Goal: Transaction & Acquisition: Purchase product/service

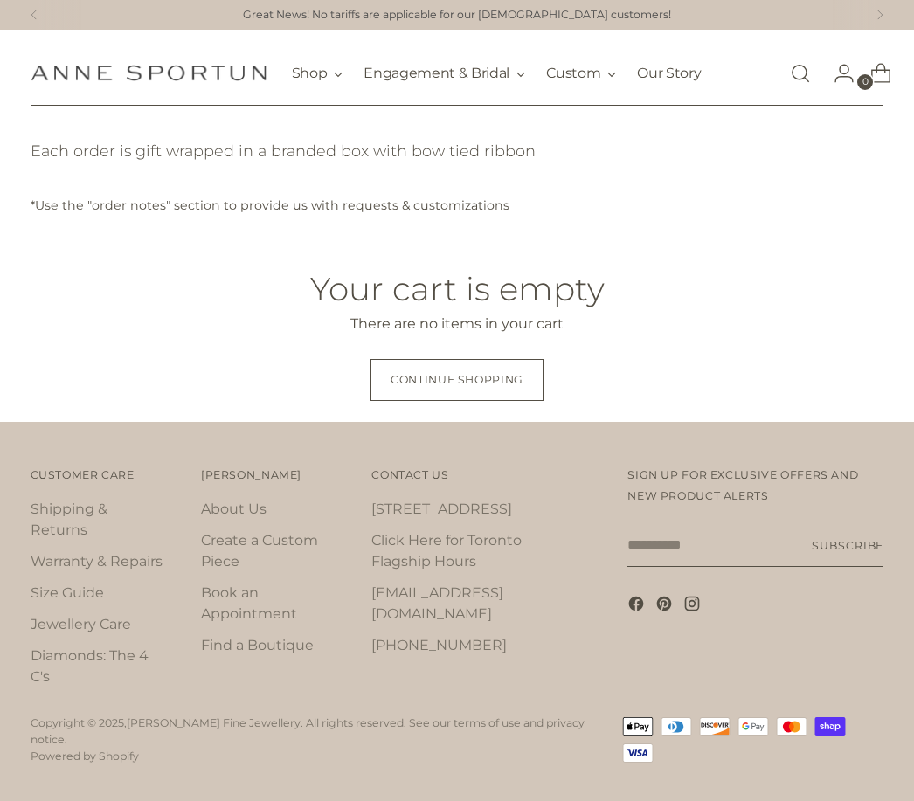
click at [794, 73] on link "Open search modal" at bounding box center [800, 73] width 35 height 35
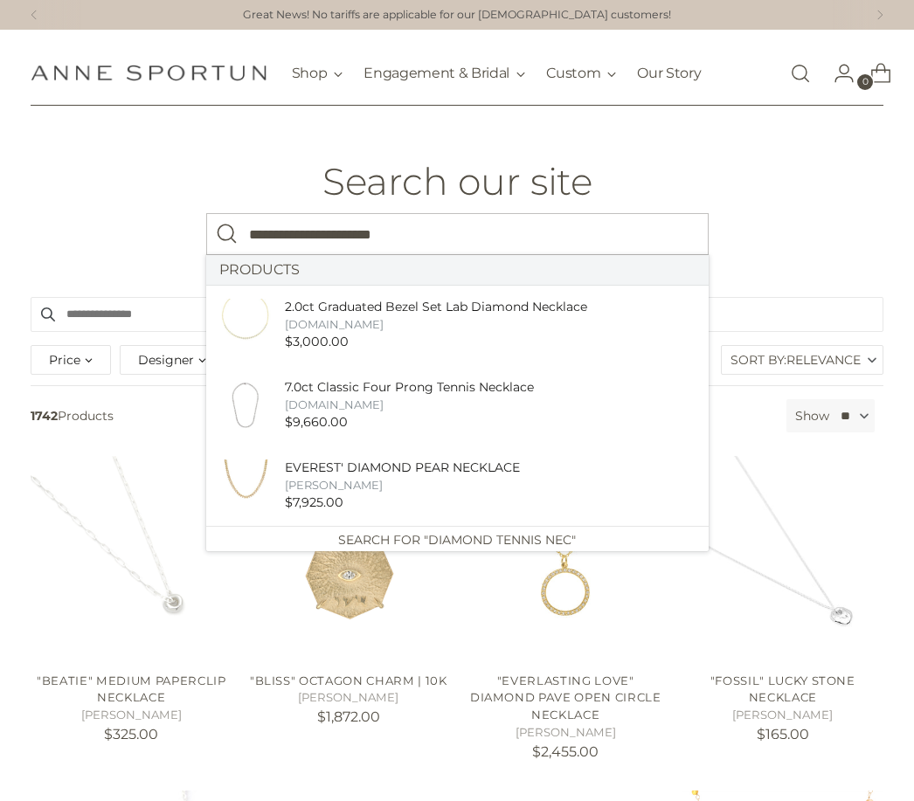
type input "**********"
click at [226, 233] on button "Search" at bounding box center [227, 234] width 42 height 42
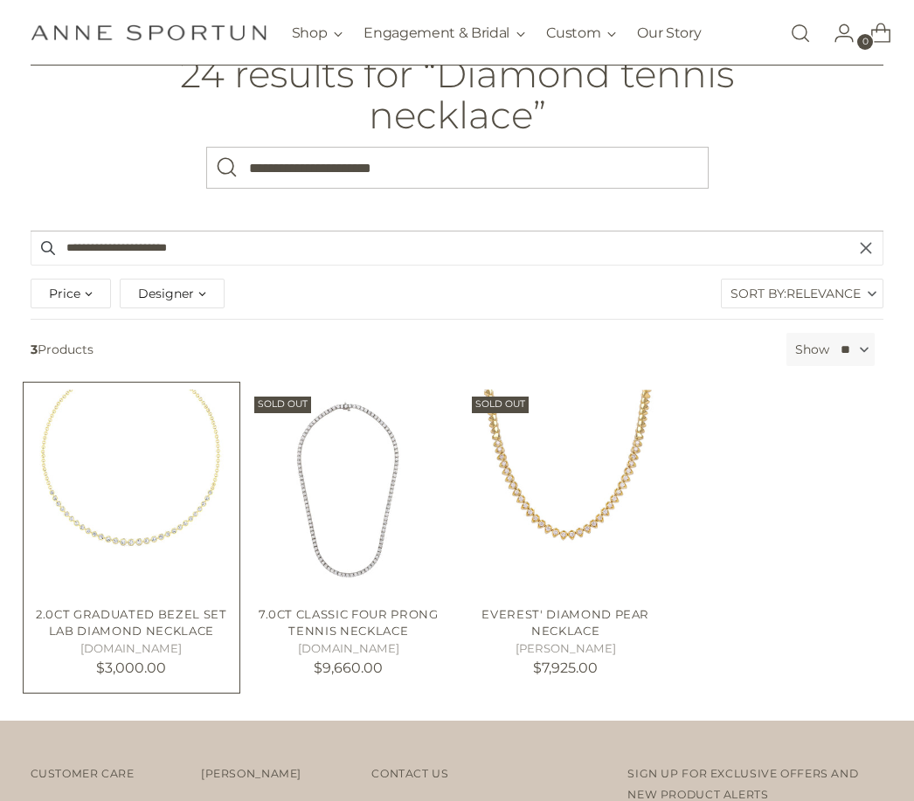
scroll to position [107, 0]
click at [135, 526] on img "2.0ct Graduated Bezel Set Lab Diamond Necklace" at bounding box center [132, 491] width 202 height 202
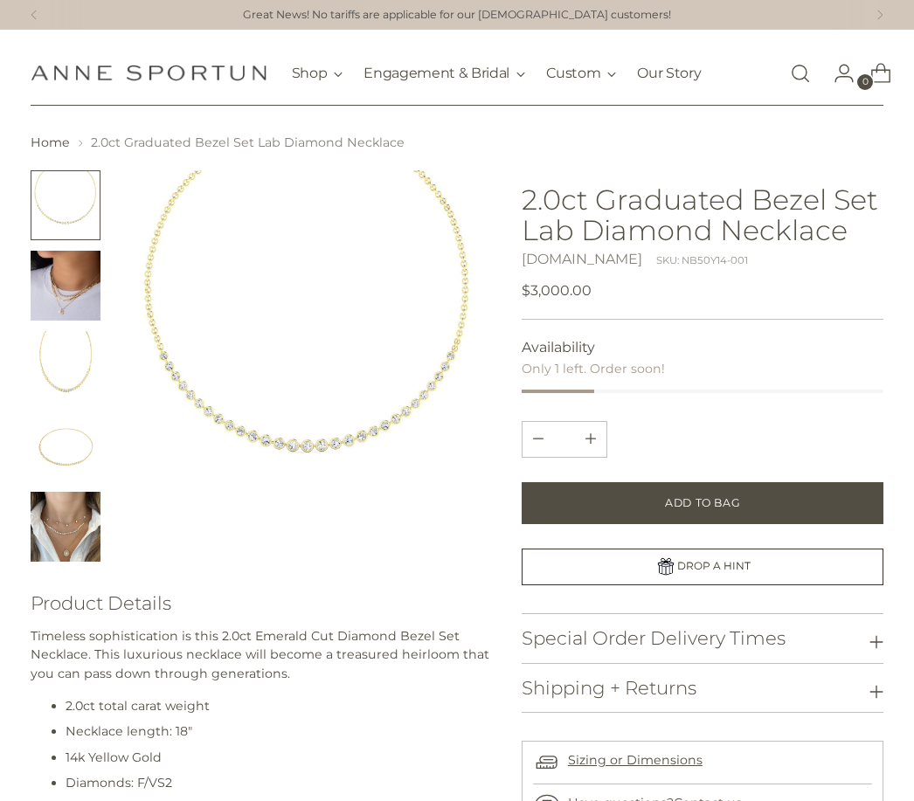
click at [49, 384] on img "Change image to image 3" at bounding box center [66, 366] width 70 height 70
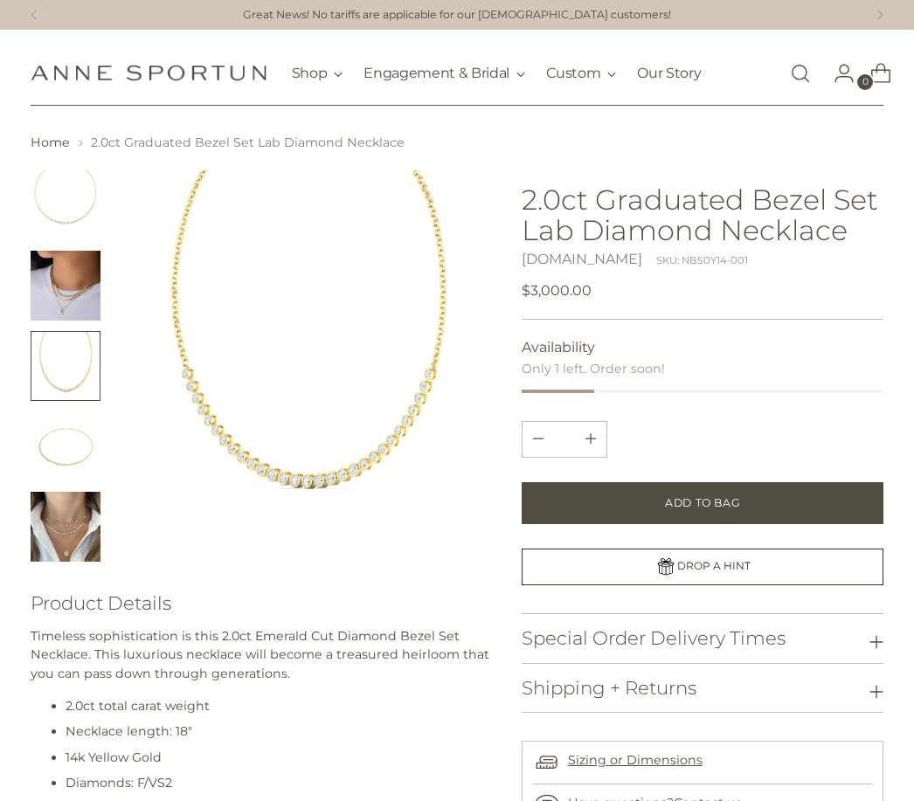
click at [79, 447] on img "Change image to image 4" at bounding box center [66, 446] width 70 height 70
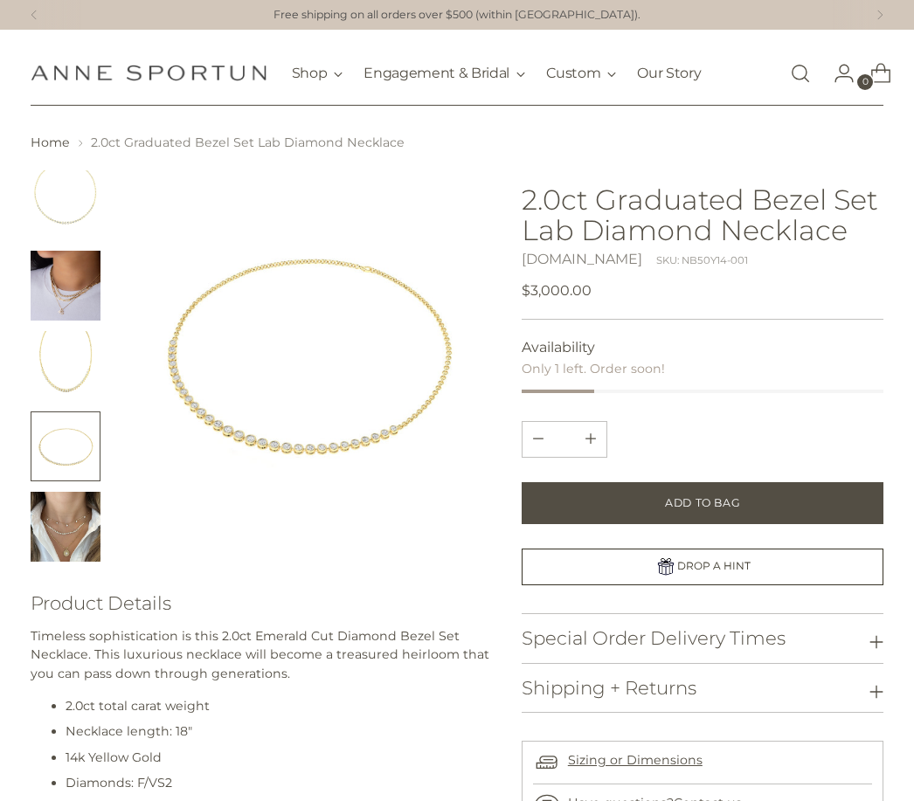
click at [74, 539] on img "Change image to image 5" at bounding box center [66, 527] width 70 height 70
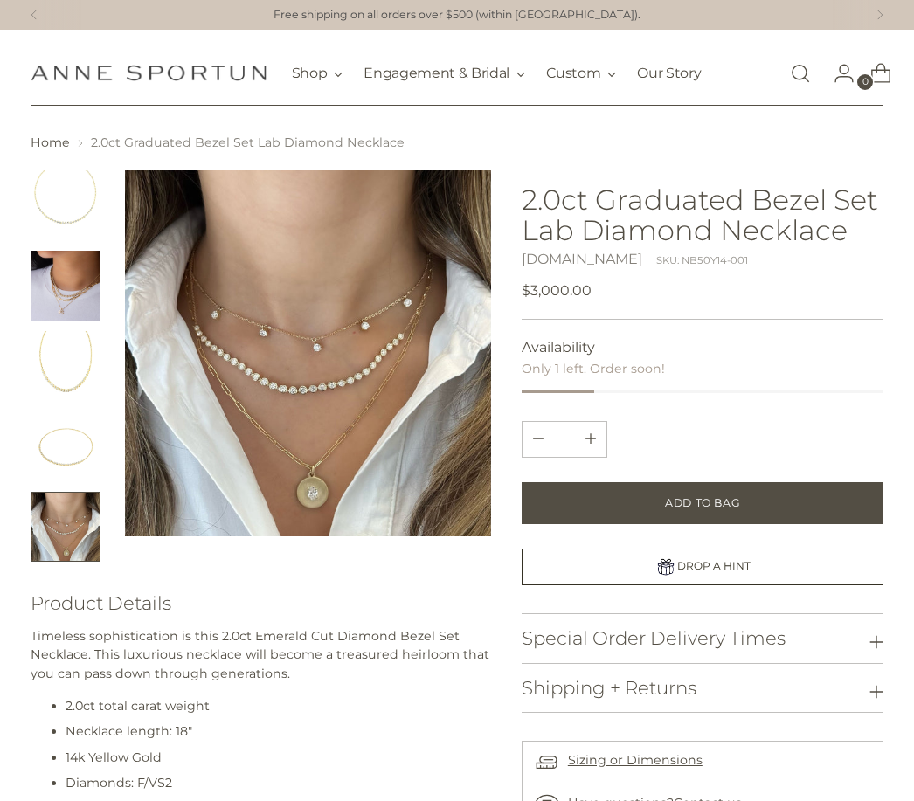
click at [57, 211] on img "Change image to image 1" at bounding box center [66, 205] width 70 height 70
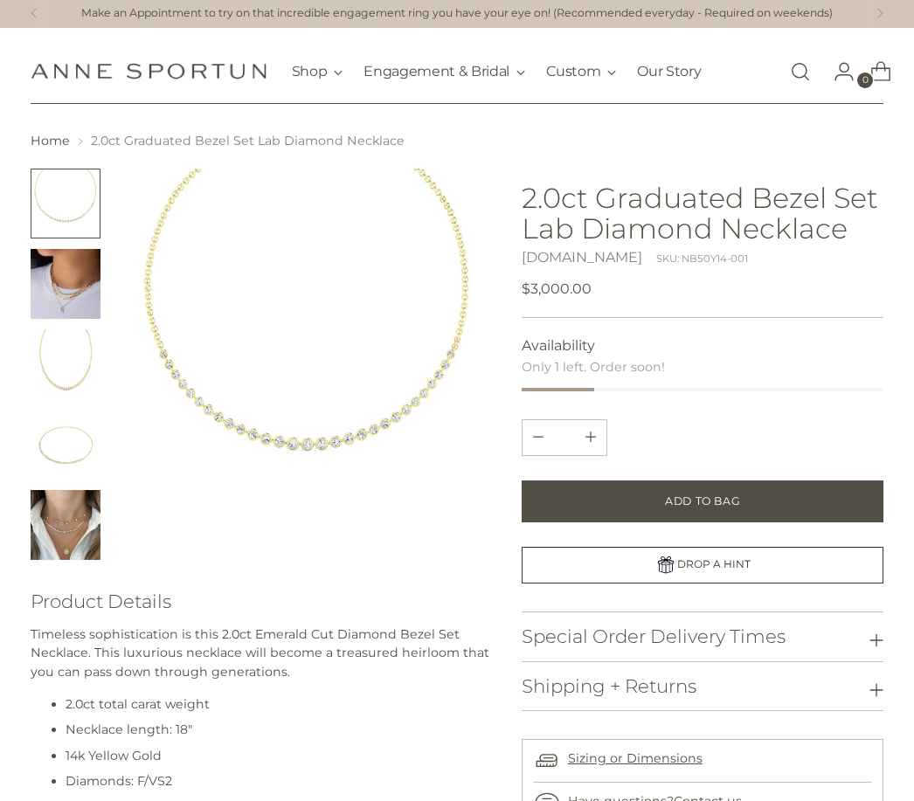
scroll to position [8, 0]
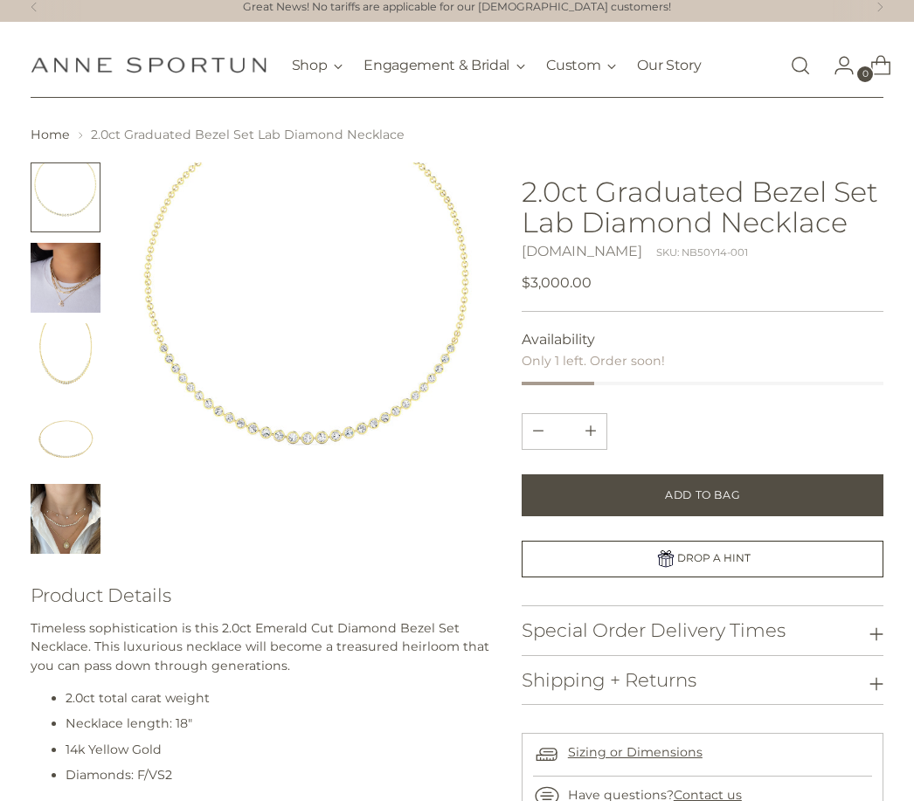
click at [865, 640] on button "Special Order Delivery Times" at bounding box center [703, 630] width 363 height 48
